Goal: Navigation & Orientation: Find specific page/section

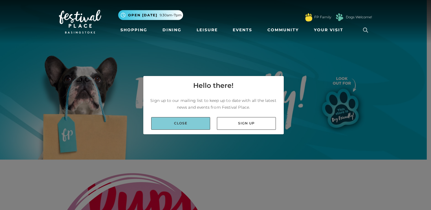
click at [206, 122] on link "Close" at bounding box center [180, 123] width 59 height 13
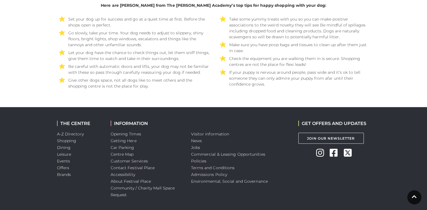
scroll to position [1100, 0]
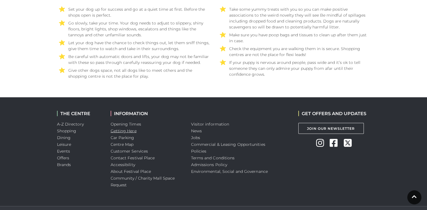
click at [120, 130] on link "Getting Here" at bounding box center [124, 131] width 26 height 5
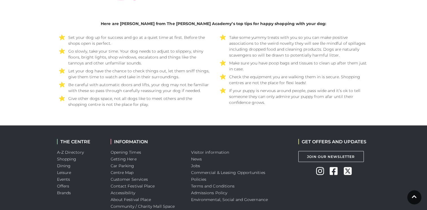
scroll to position [1044, 0]
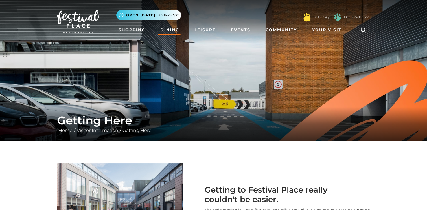
click at [169, 28] on link "Dining" at bounding box center [169, 30] width 23 height 10
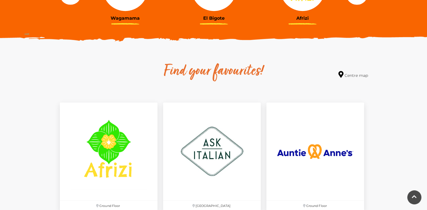
scroll to position [282, 0]
